Goal: Browse casually

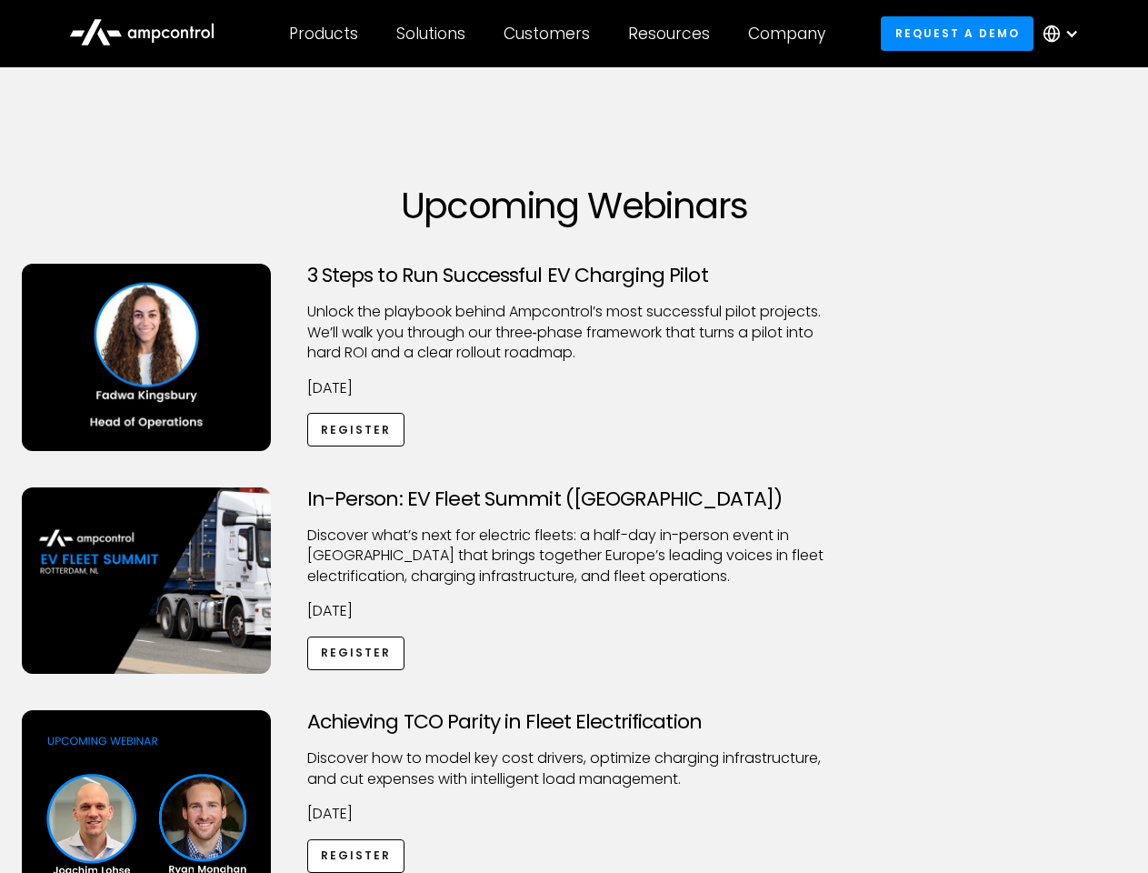
click at [559, 34] on div "Customers" at bounding box center [547, 34] width 86 height 20
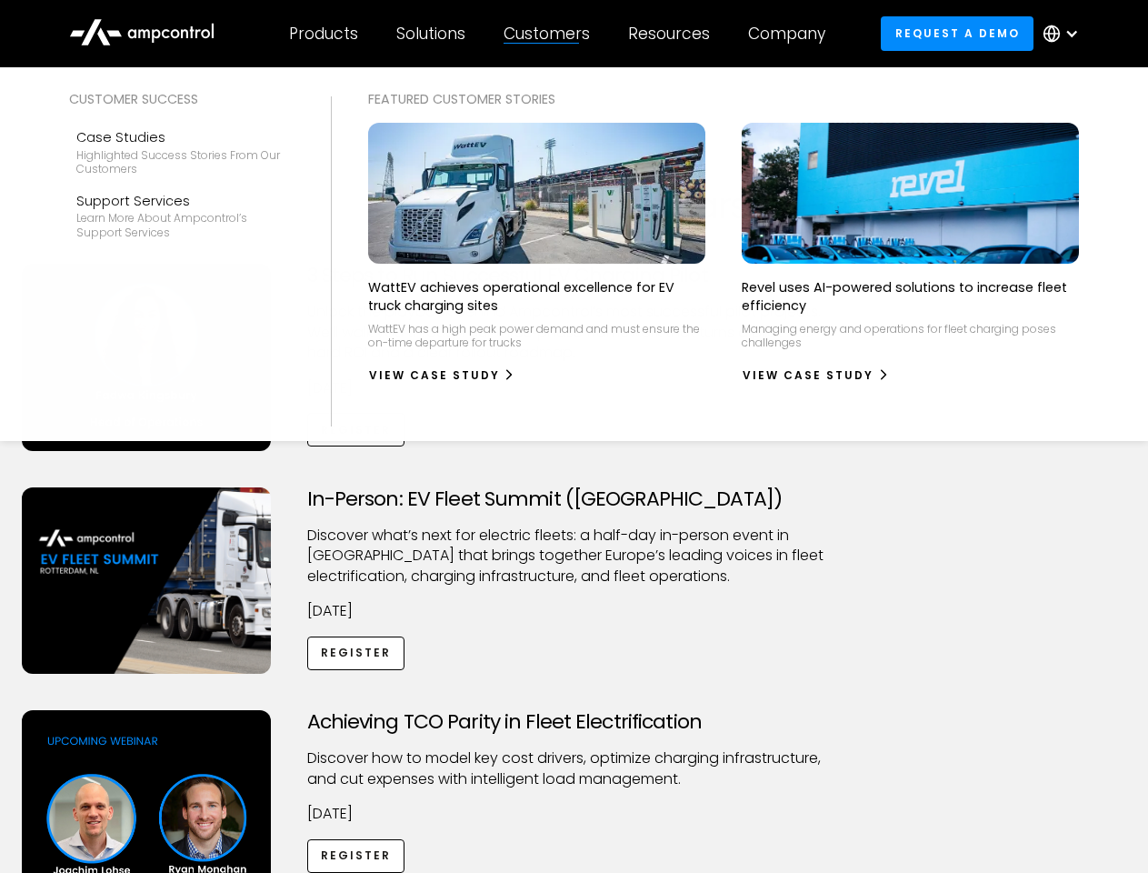
click at [323, 34] on div "Products" at bounding box center [323, 34] width 69 height 20
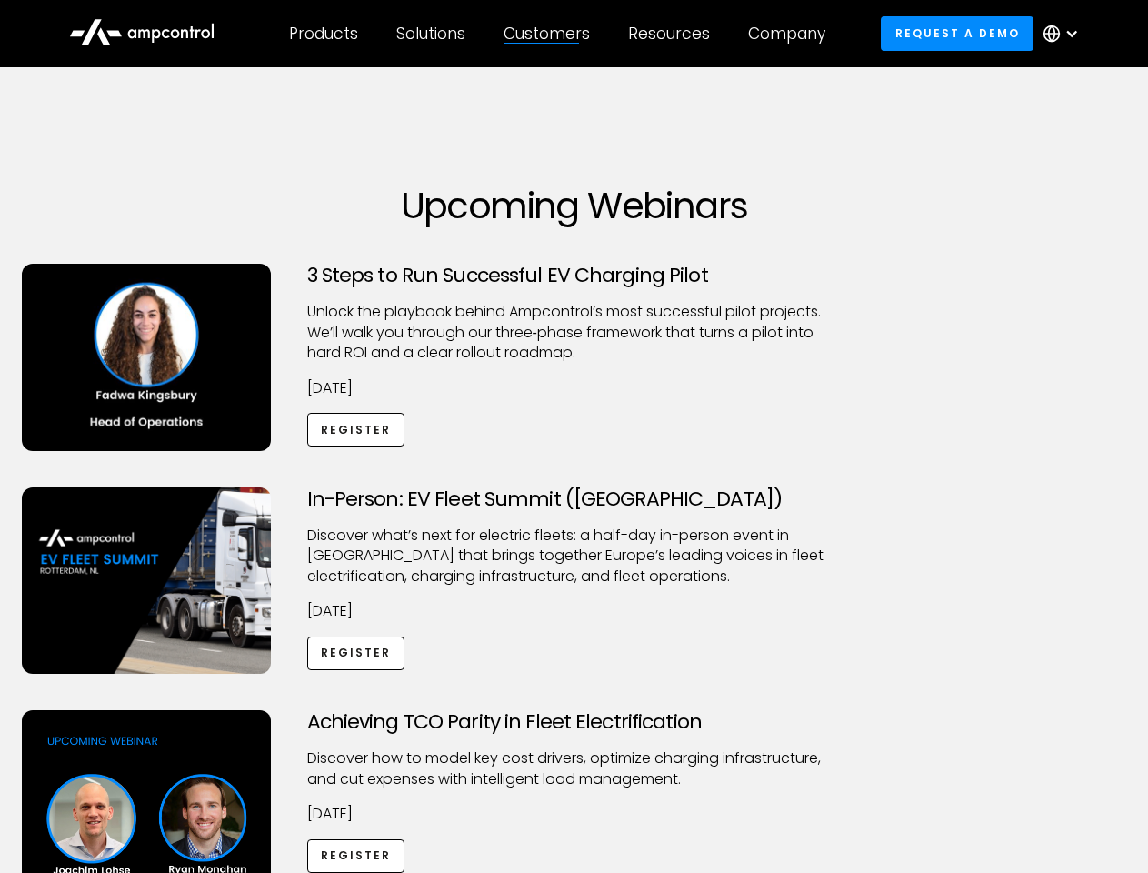
click at [432, 34] on div "Solutions" at bounding box center [430, 34] width 69 height 20
click at [550, 34] on div "Customers" at bounding box center [547, 34] width 86 height 20
click at [673, 34] on div "Resources" at bounding box center [669, 34] width 82 height 20
click at [793, 34] on div "Company" at bounding box center [786, 34] width 77 height 20
click at [1066, 34] on div at bounding box center [1072, 33] width 15 height 15
